Goal: Use online tool/utility: Utilize a website feature to perform a specific function

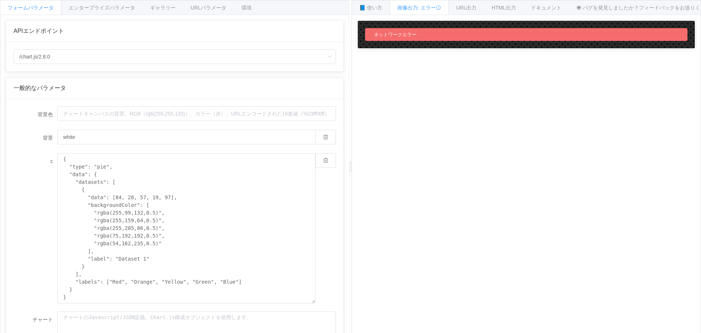
click at [390, 36] on font "ネットワークエラー" at bounding box center [395, 34] width 43 height 5
click at [372, 9] on font "📘 使い方" at bounding box center [378, 8] width 23 height 6
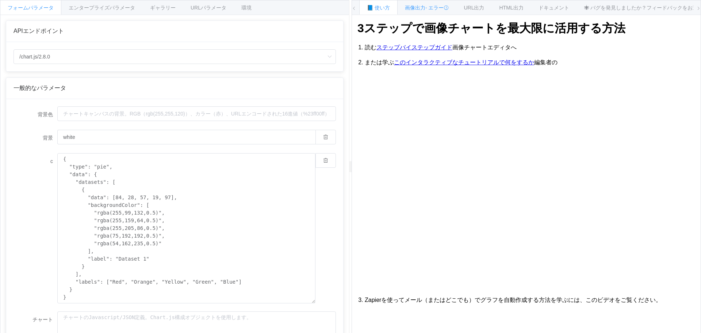
click at [421, 9] on font "画像出力" at bounding box center [415, 8] width 20 height 6
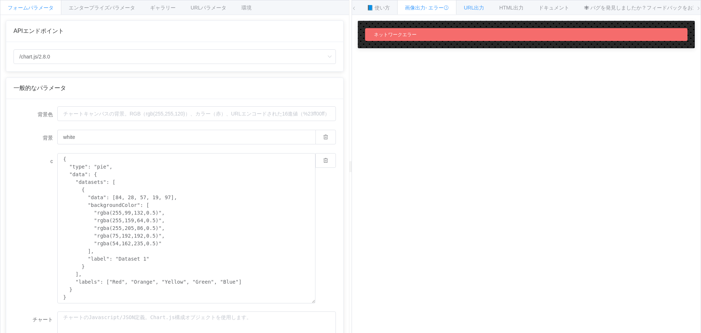
click at [469, 9] on font "URL出力" at bounding box center [474, 8] width 20 height 6
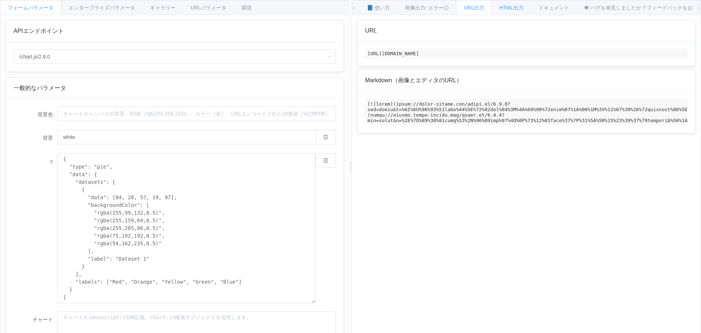
click at [513, 9] on font "HTML出力" at bounding box center [511, 8] width 24 height 6
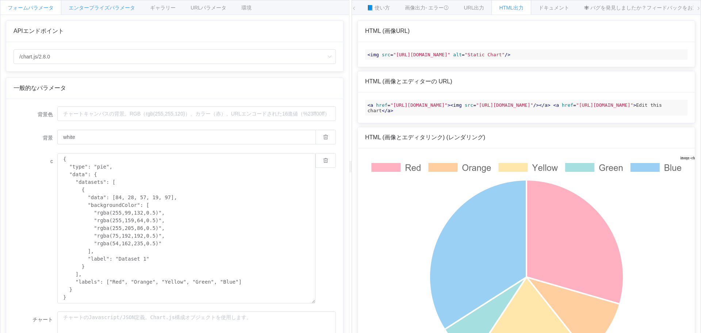
click at [90, 4] on div "エンタープライズパラメータ" at bounding box center [102, 7] width 82 height 15
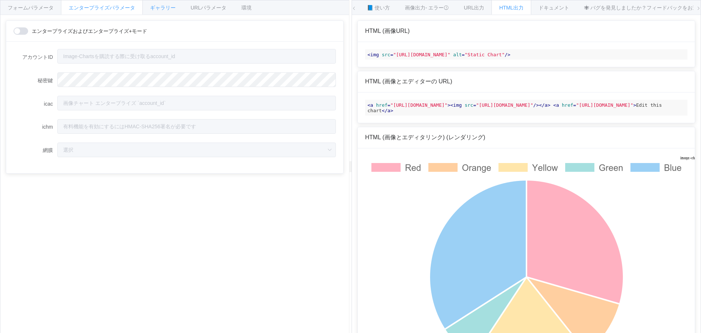
click at [159, 7] on font "ギャラリー" at bounding box center [163, 8] width 26 height 6
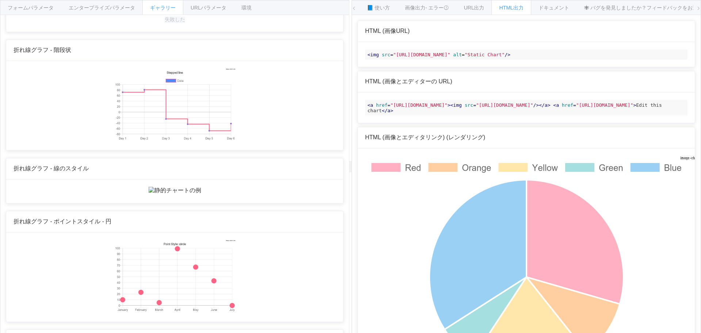
scroll to position [731, 0]
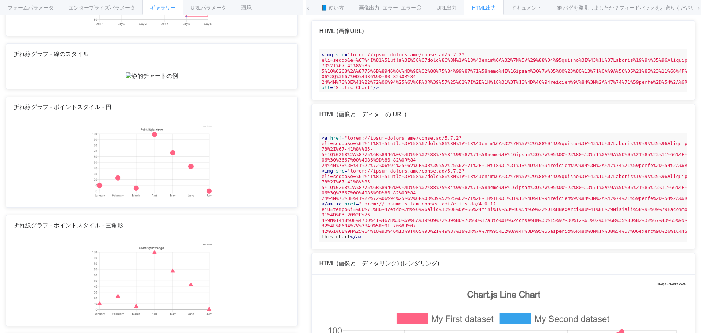
drag, startPoint x: 351, startPoint y: 173, endPoint x: 305, endPoint y: 180, distance: 46.5
click at [305, 180] on div at bounding box center [304, 166] width 3 height 333
click at [25, 7] on font "フォームパラメータ" at bounding box center [31, 8] width 46 height 6
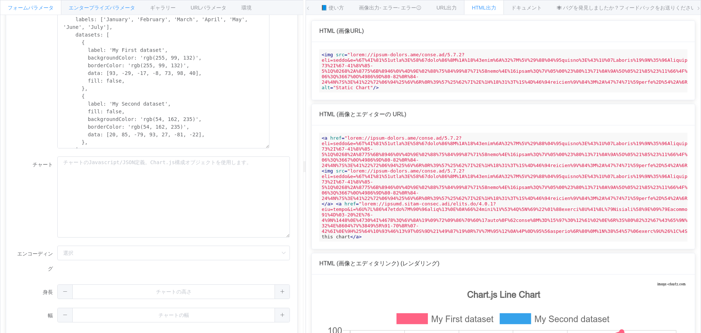
click at [92, 3] on div "エンタープライズパラメータ" at bounding box center [102, 7] width 82 height 15
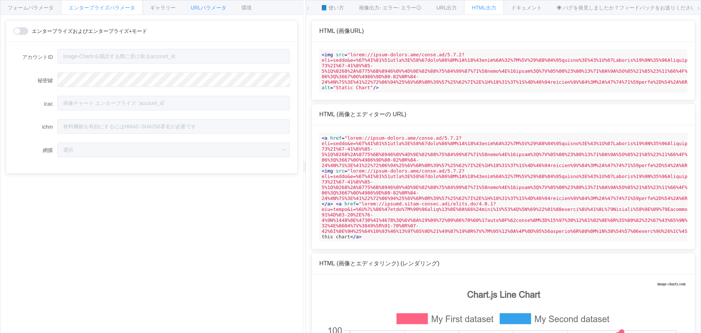
click at [193, 7] on font "URLパラメータ" at bounding box center [209, 8] width 36 height 6
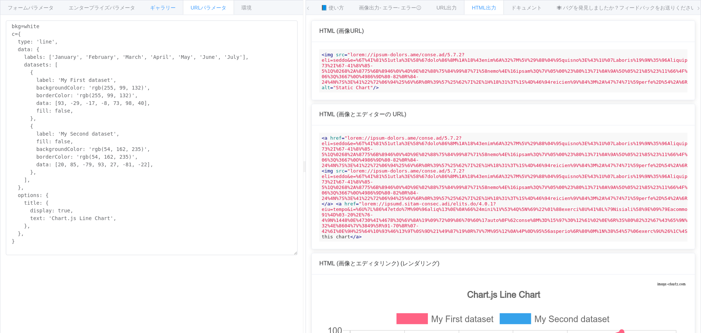
click at [156, 7] on font "ギャラリー" at bounding box center [163, 8] width 26 height 6
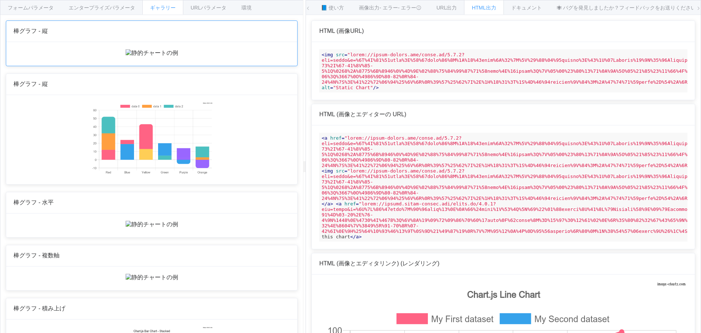
click at [154, 52] on img at bounding box center [152, 53] width 53 height 8
click at [154, 57] on img at bounding box center [152, 53] width 53 height 8
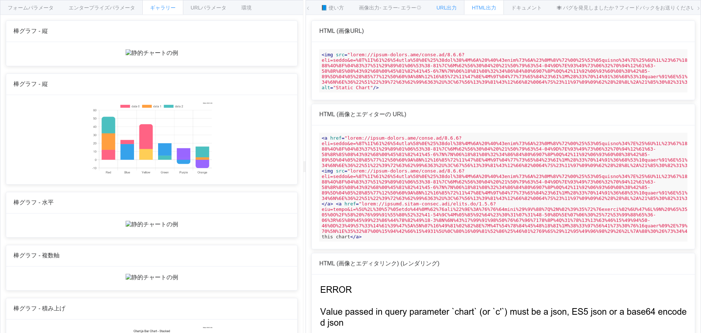
click at [429, 8] on div "画像出力 - エラー - エラー" at bounding box center [390, 7] width 78 height 15
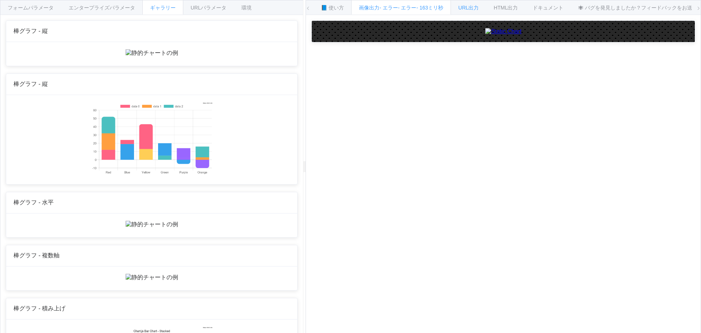
click at [453, 5] on div "URL出力" at bounding box center [469, 7] width 36 height 15
